Goal: Task Accomplishment & Management: Manage account settings

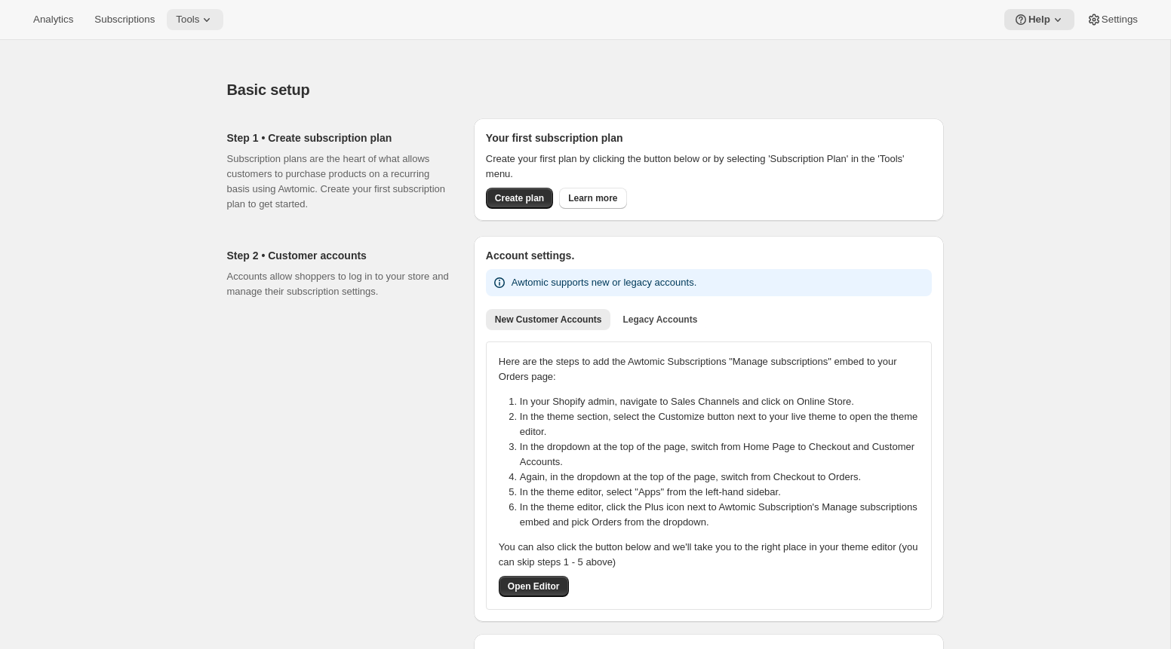
click at [199, 17] on span "Tools" at bounding box center [187, 20] width 23 height 12
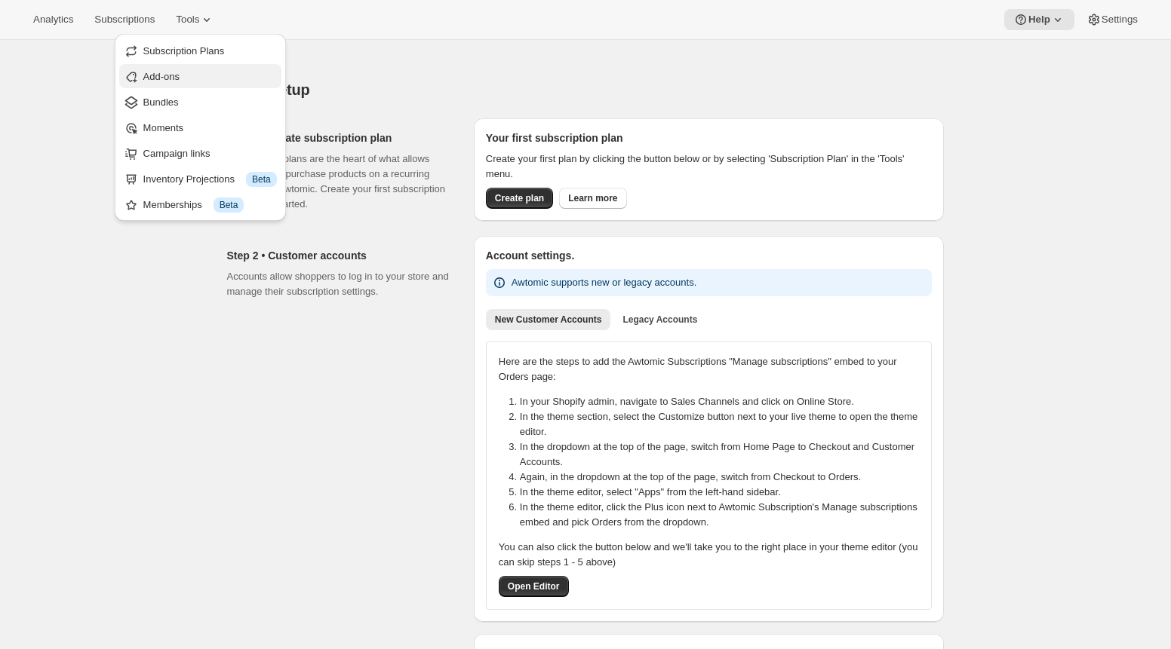
click at [207, 73] on span "Add-ons" at bounding box center [210, 76] width 134 height 15
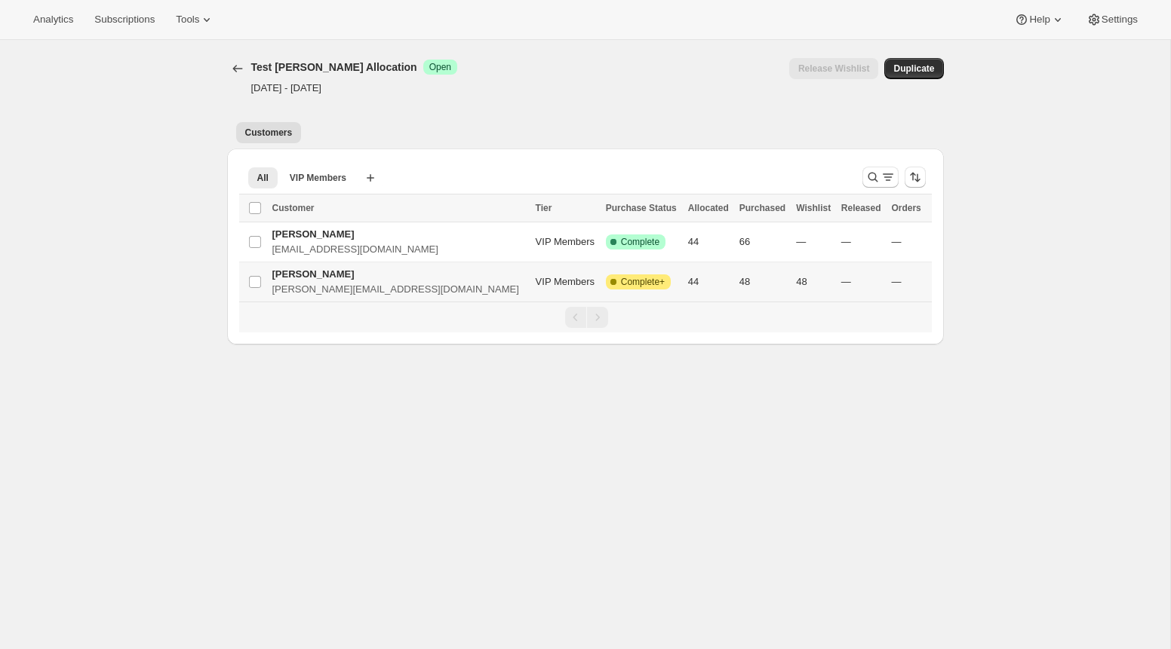
click at [401, 290] on p "alex@awtomic.com" at bounding box center [399, 289] width 254 height 15
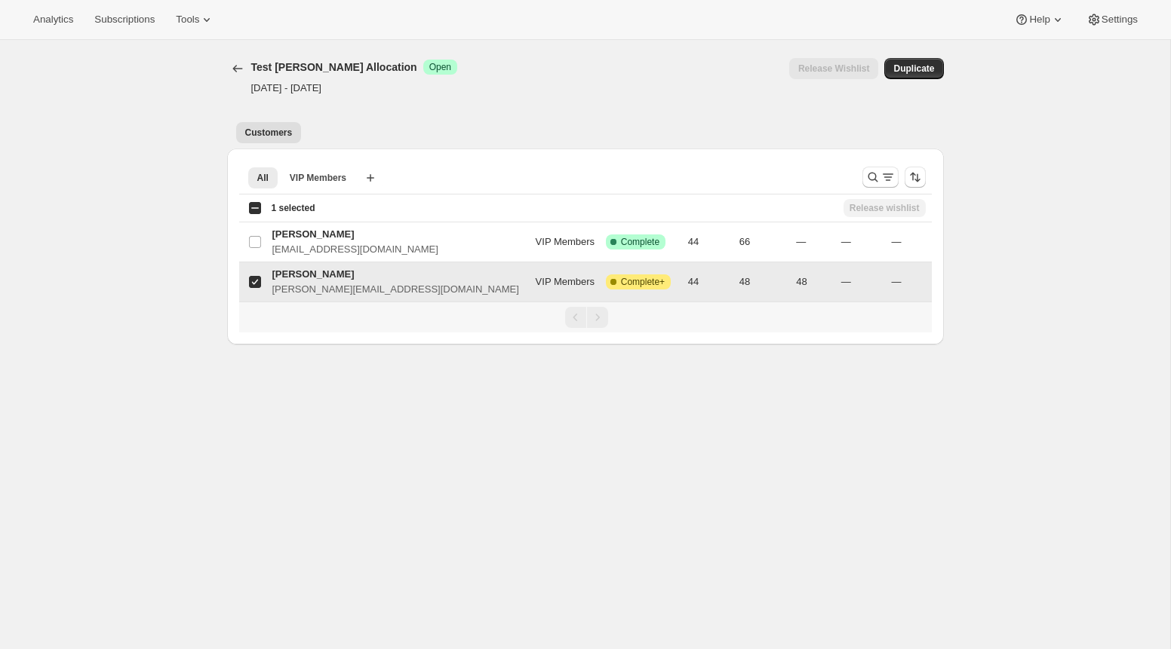
click at [401, 290] on p "alex@awtomic.com" at bounding box center [399, 289] width 254 height 15
checkbox input "false"
